Goal: Find specific fact: Find specific fact

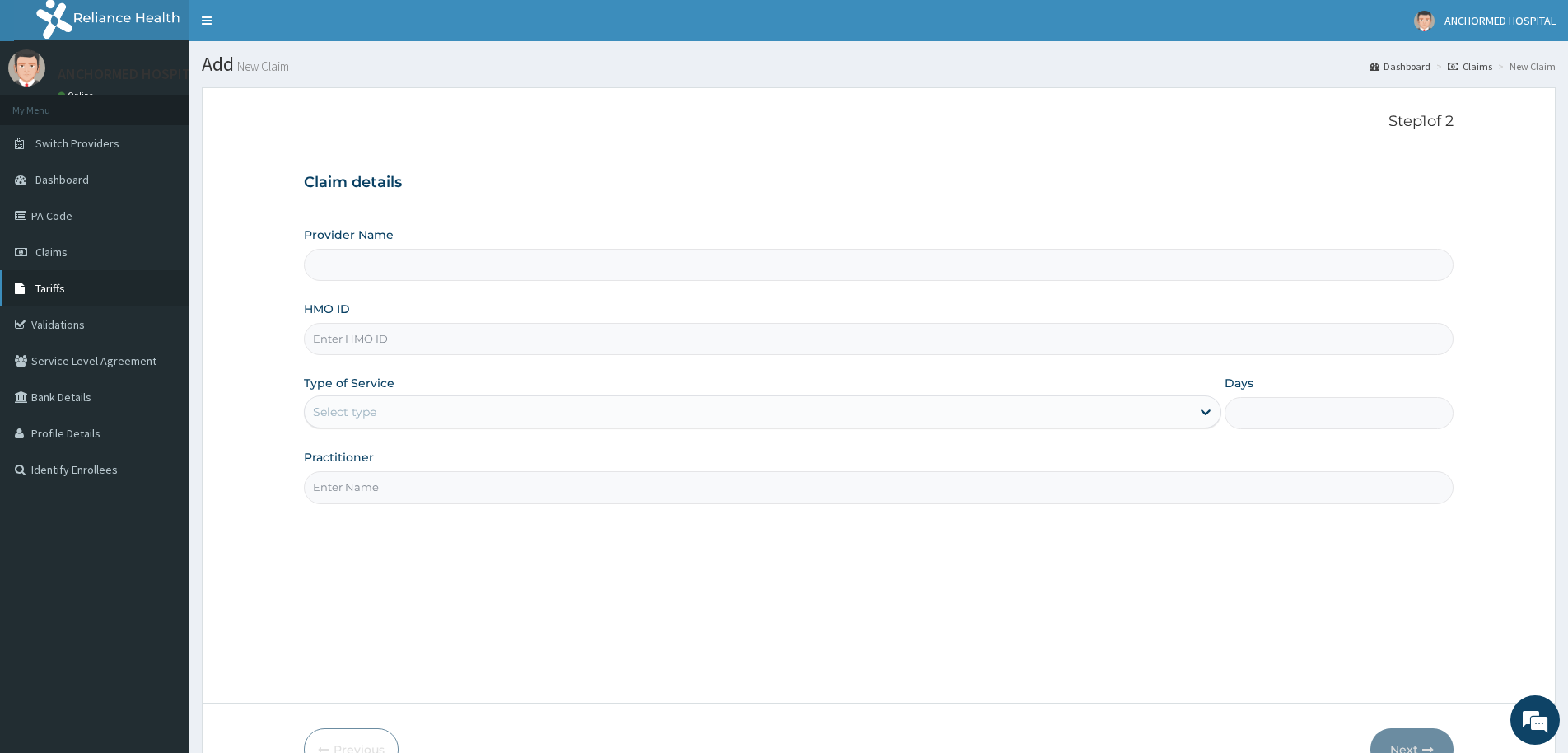
click at [71, 300] on link "Tariffs" at bounding box center [94, 287] width 189 height 36
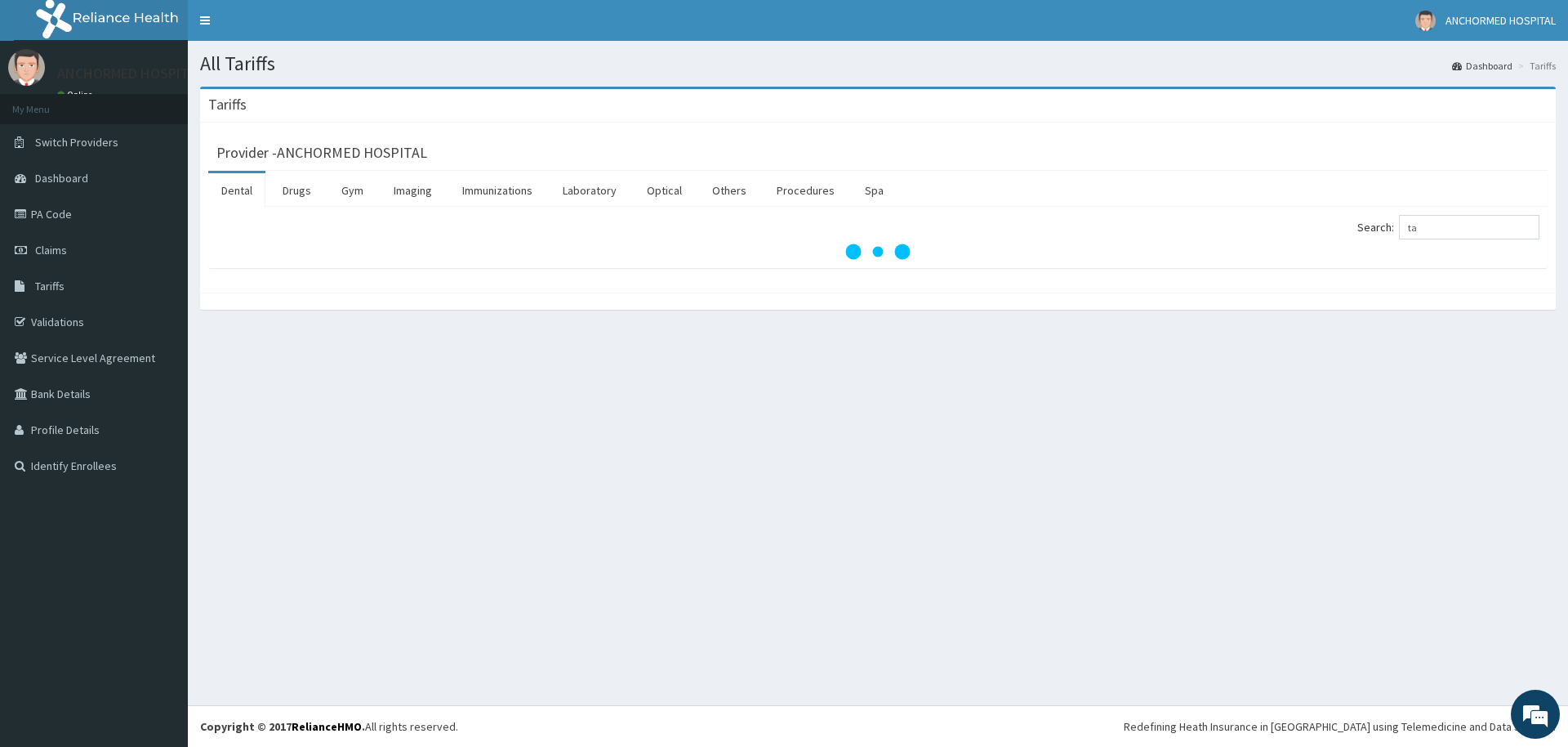
type input "t"
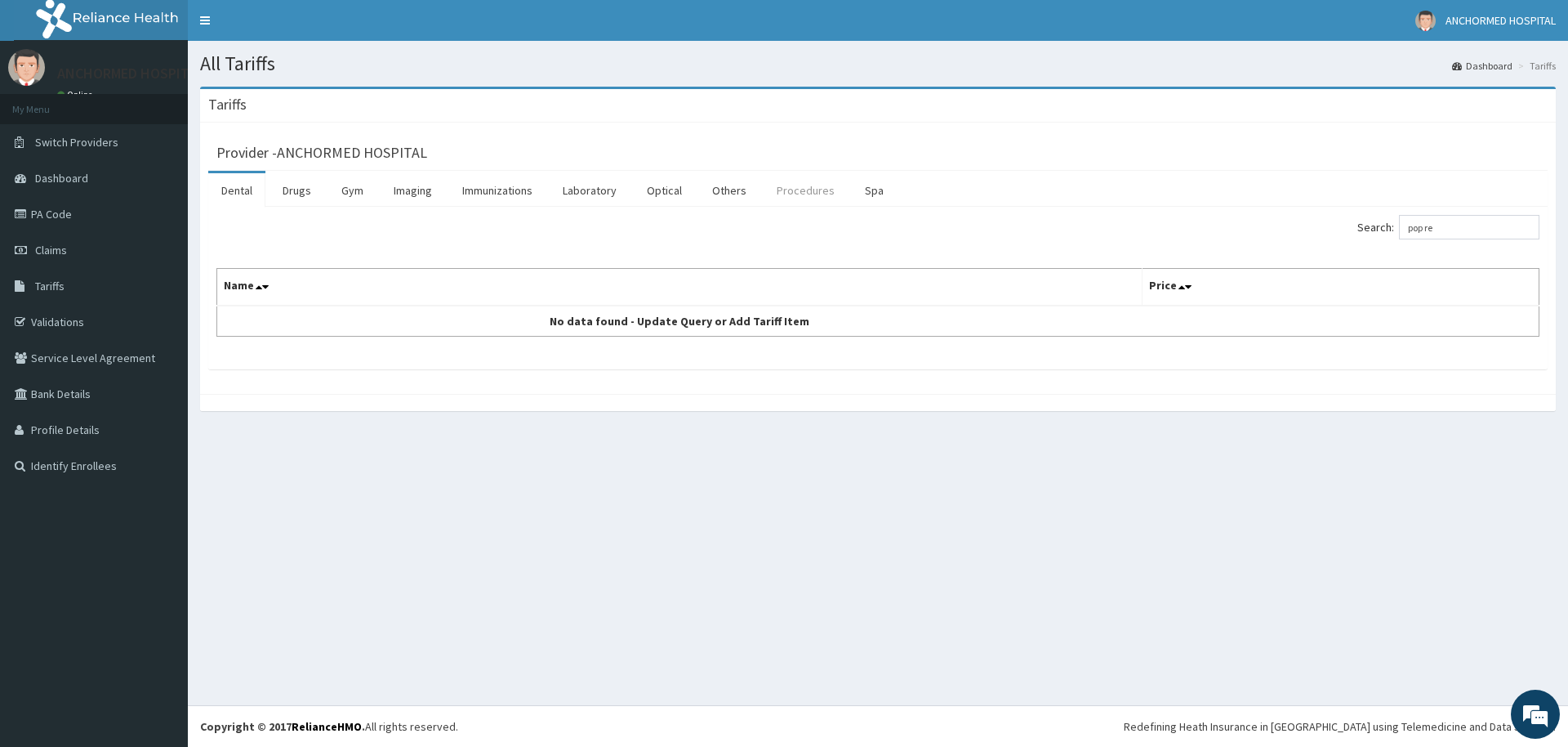
type input "pop re"
click at [801, 191] on link "Procedures" at bounding box center [806, 190] width 84 height 35
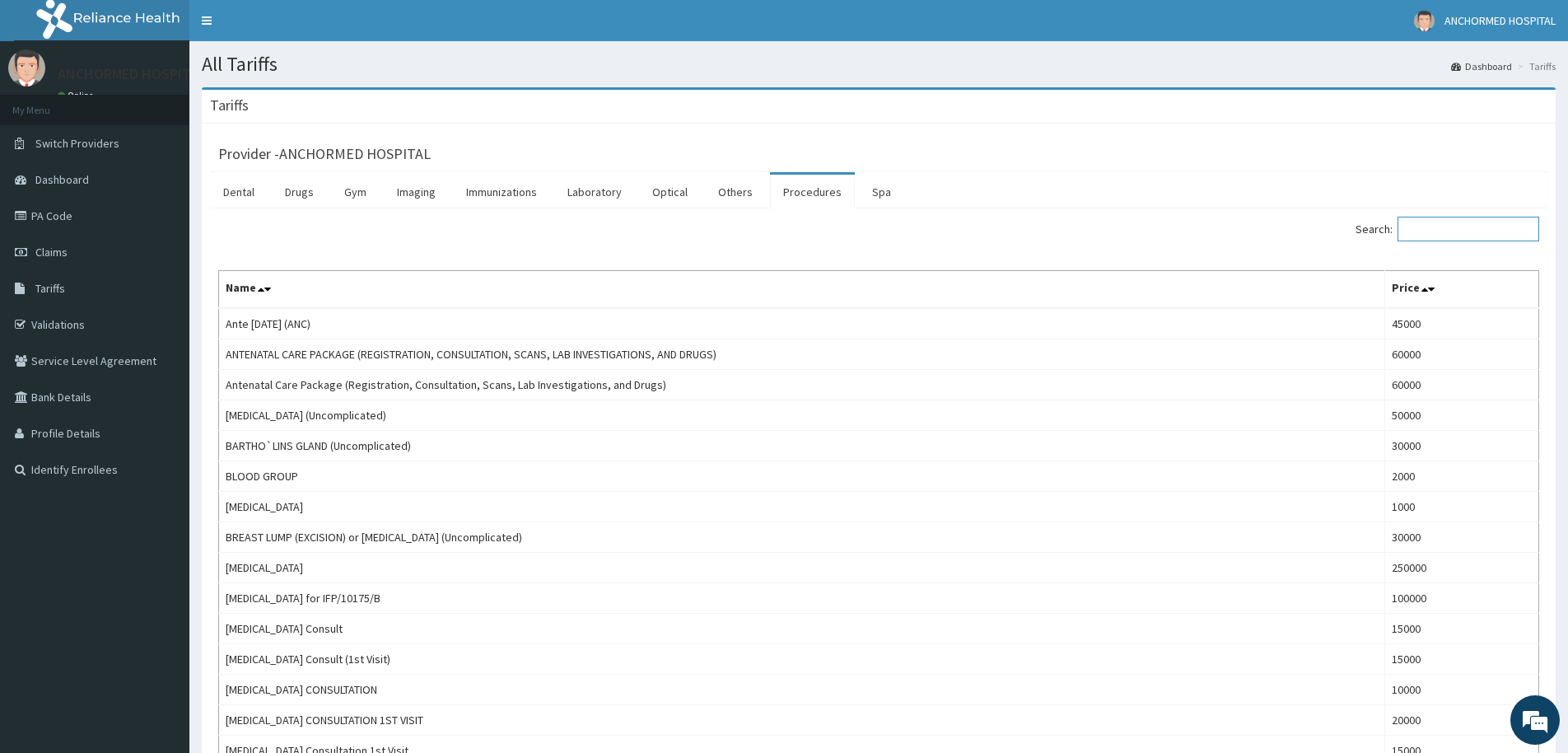
click at [1452, 228] on input "Search:" at bounding box center [1468, 228] width 141 height 24
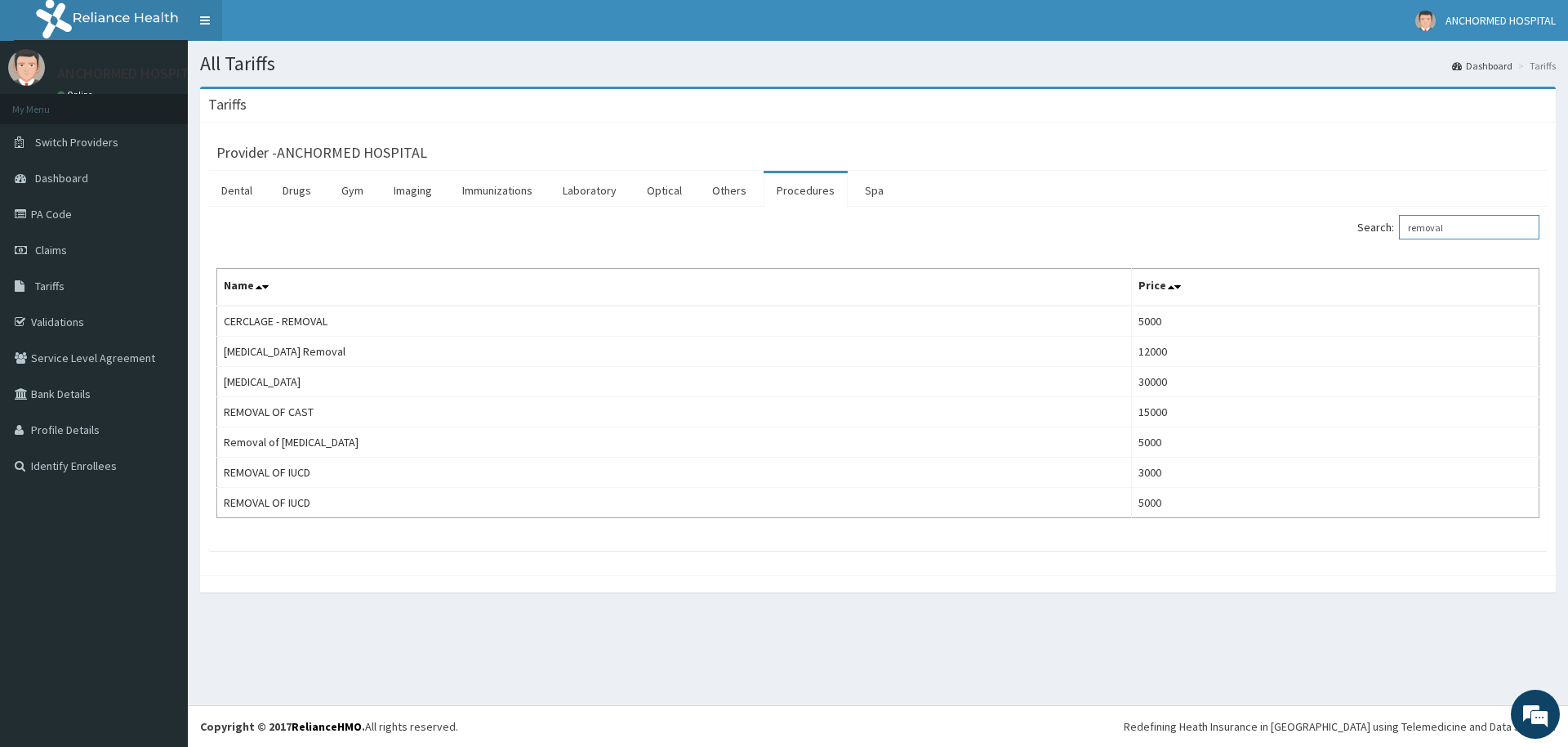
type input "removal"
click at [53, 219] on link "PA Code" at bounding box center [94, 214] width 187 height 36
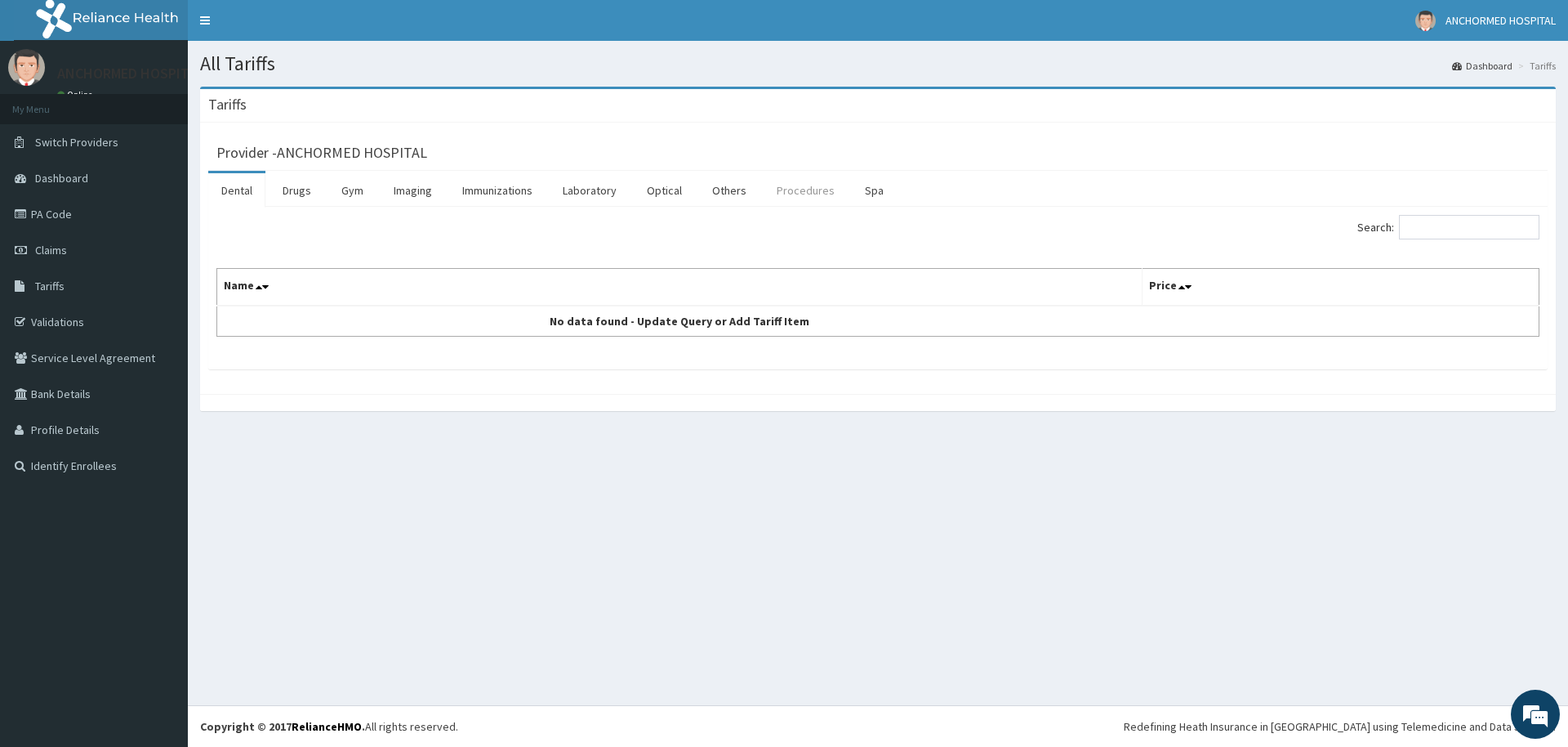
click at [818, 194] on link "Procedures" at bounding box center [806, 190] width 84 height 35
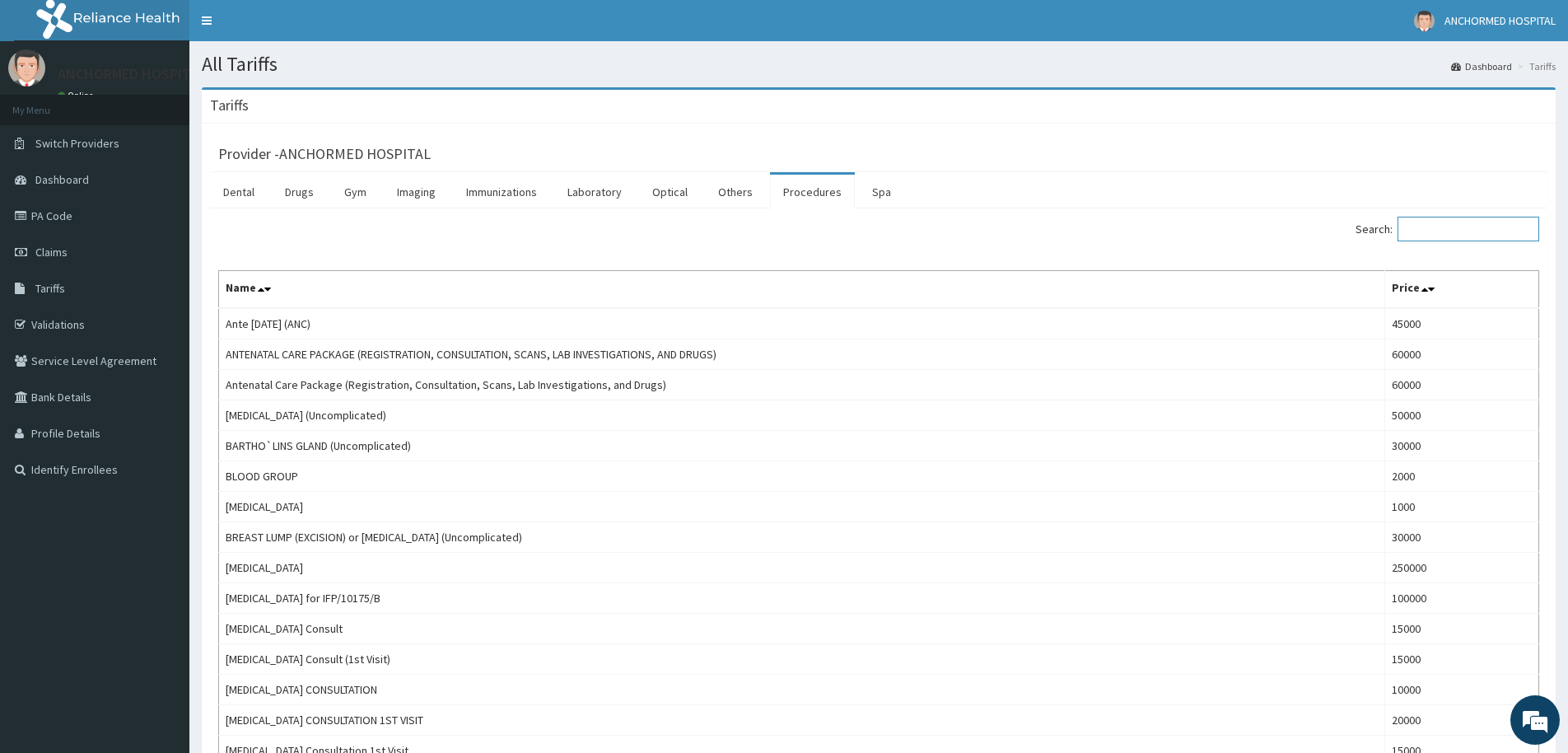
click at [1457, 221] on input "Search:" at bounding box center [1468, 228] width 141 height 24
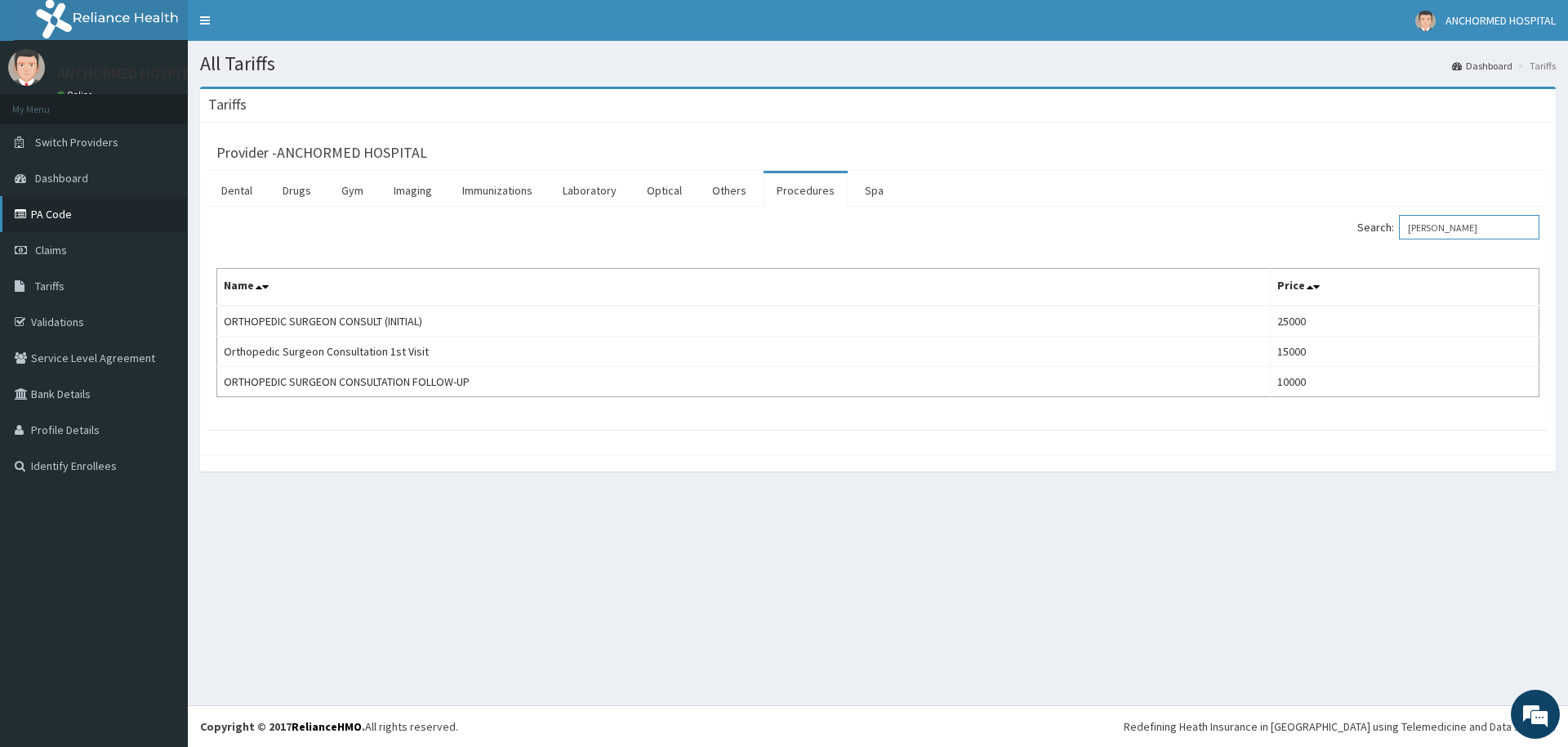
type input "orth"
click at [70, 215] on link "PA Code" at bounding box center [94, 214] width 187 height 36
